Goal: Information Seeking & Learning: Learn about a topic

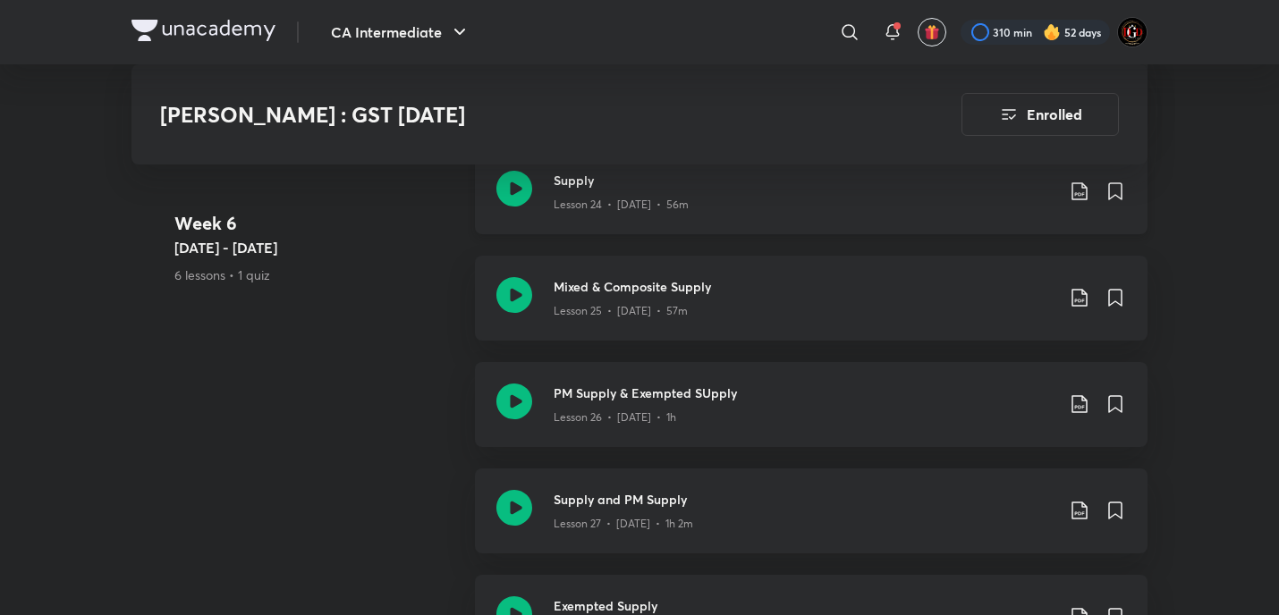
scroll to position [4345, 0]
